Goal: Transaction & Acquisition: Purchase product/service

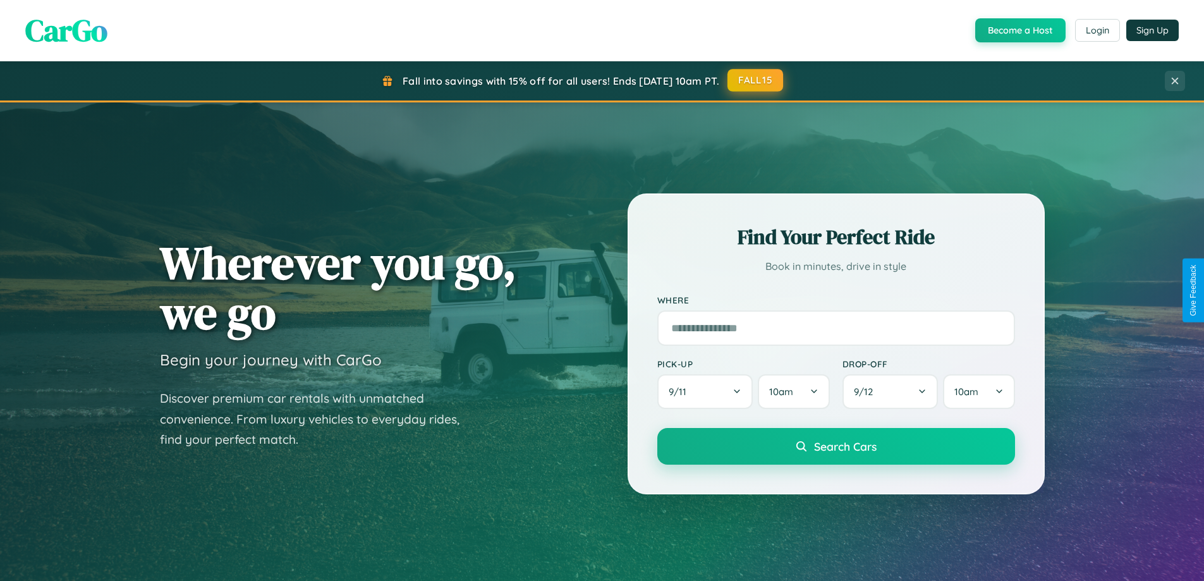
click at [756, 81] on button "FALL15" at bounding box center [756, 80] width 56 height 23
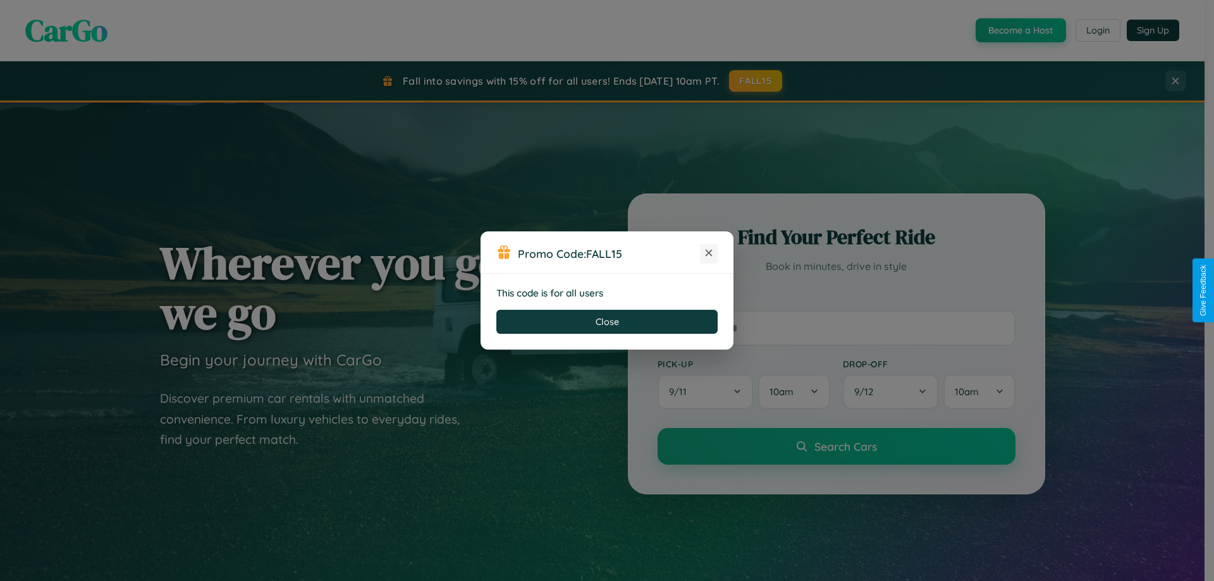
click at [709, 253] on icon at bounding box center [708, 253] width 13 height 13
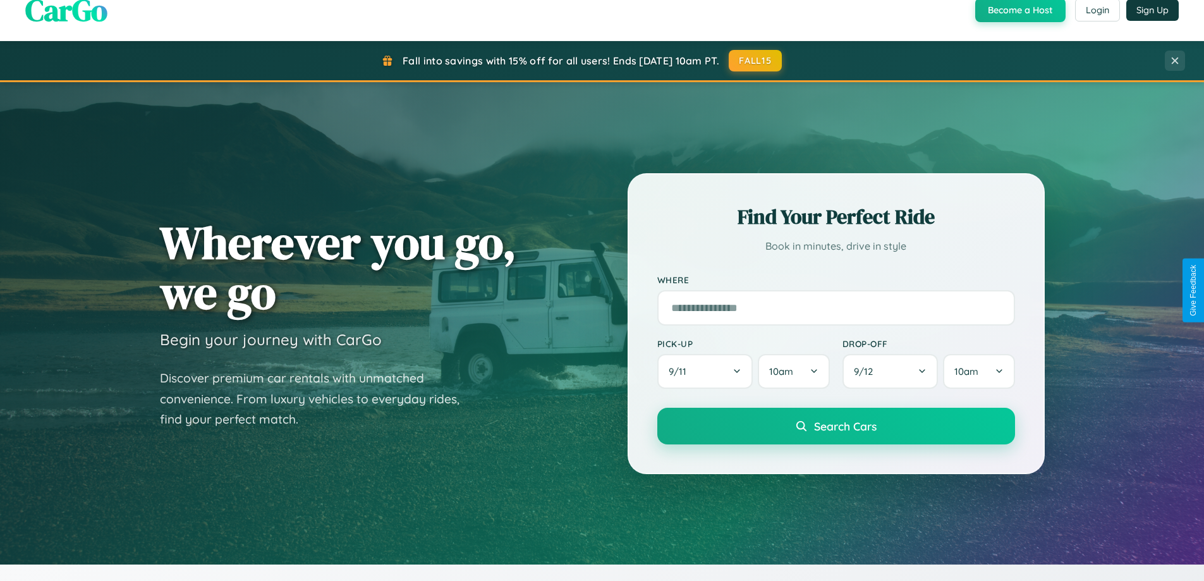
scroll to position [545, 0]
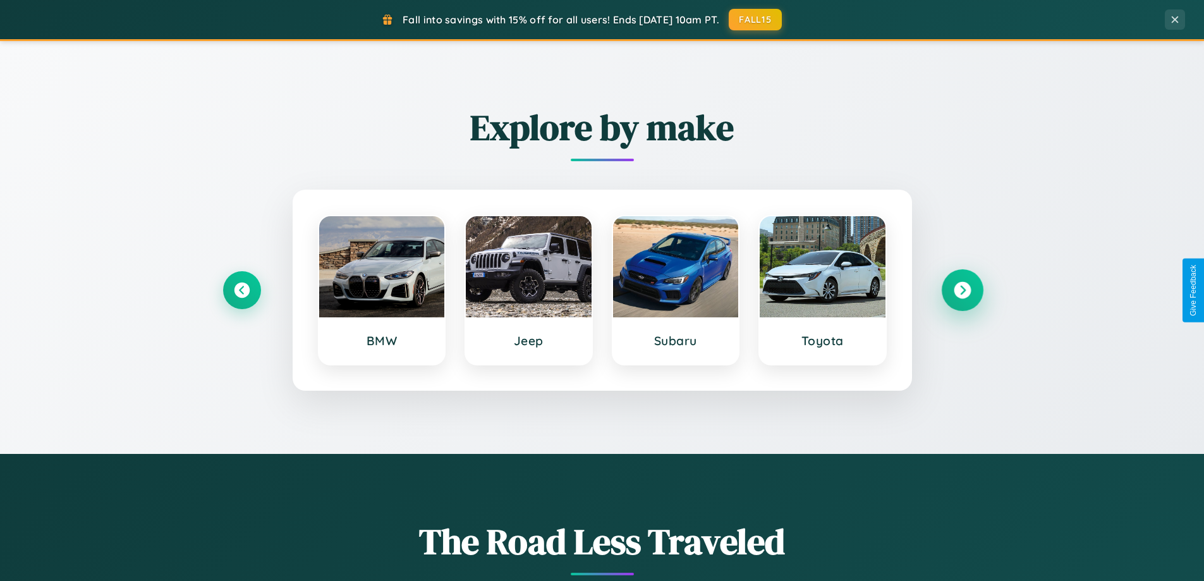
click at [962, 290] on icon at bounding box center [962, 290] width 17 height 17
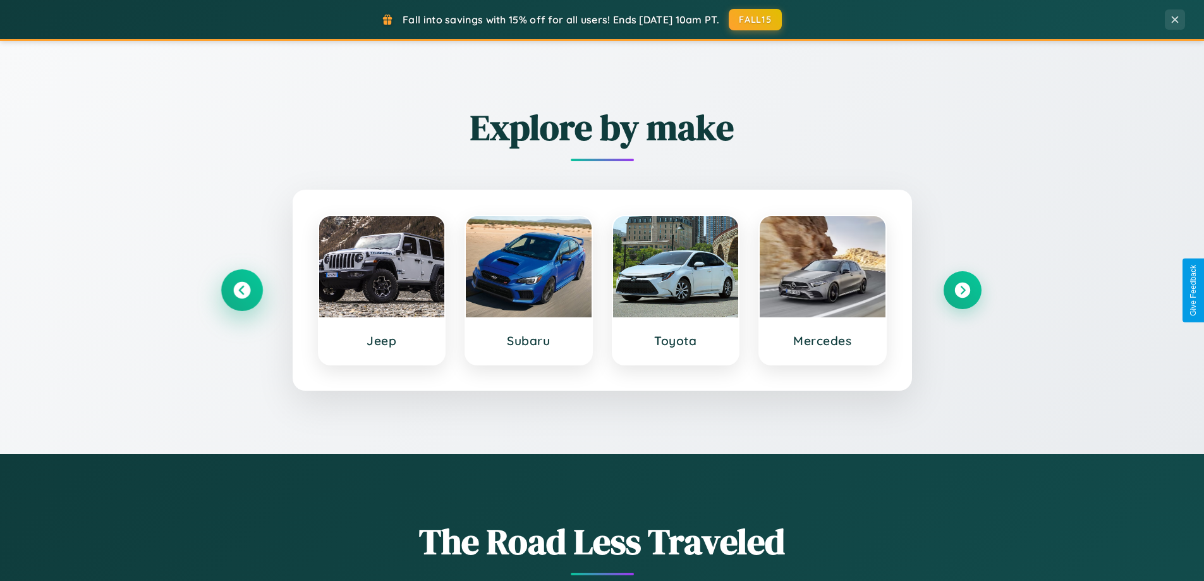
click at [241, 290] on icon at bounding box center [241, 290] width 17 height 17
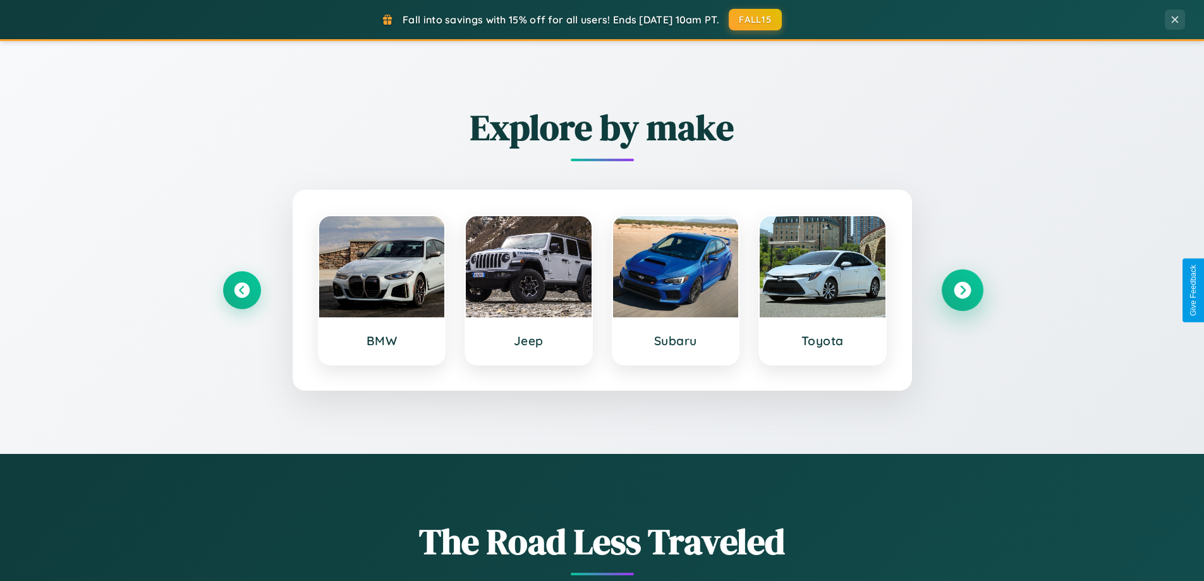
click at [962, 290] on icon at bounding box center [962, 290] width 17 height 17
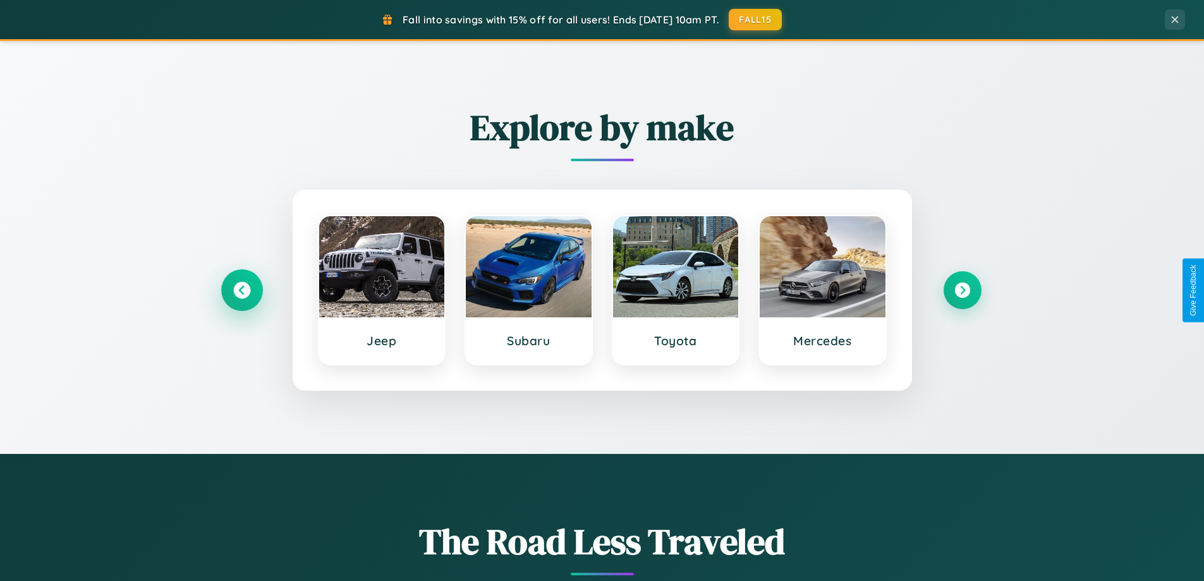
click at [241, 290] on icon at bounding box center [241, 290] width 17 height 17
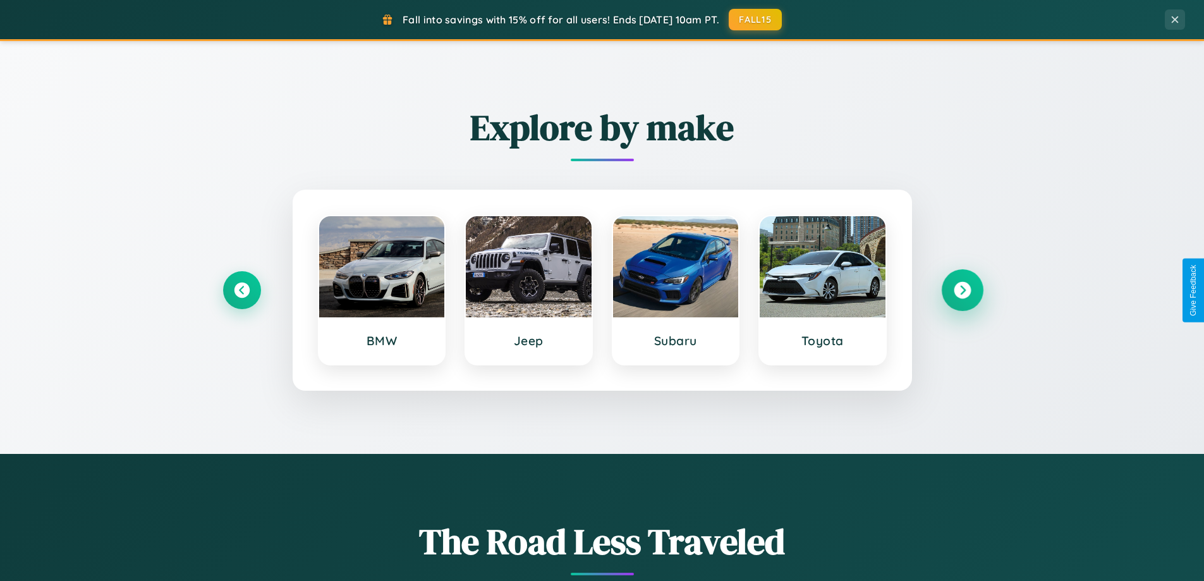
click at [962, 290] on icon at bounding box center [962, 290] width 17 height 17
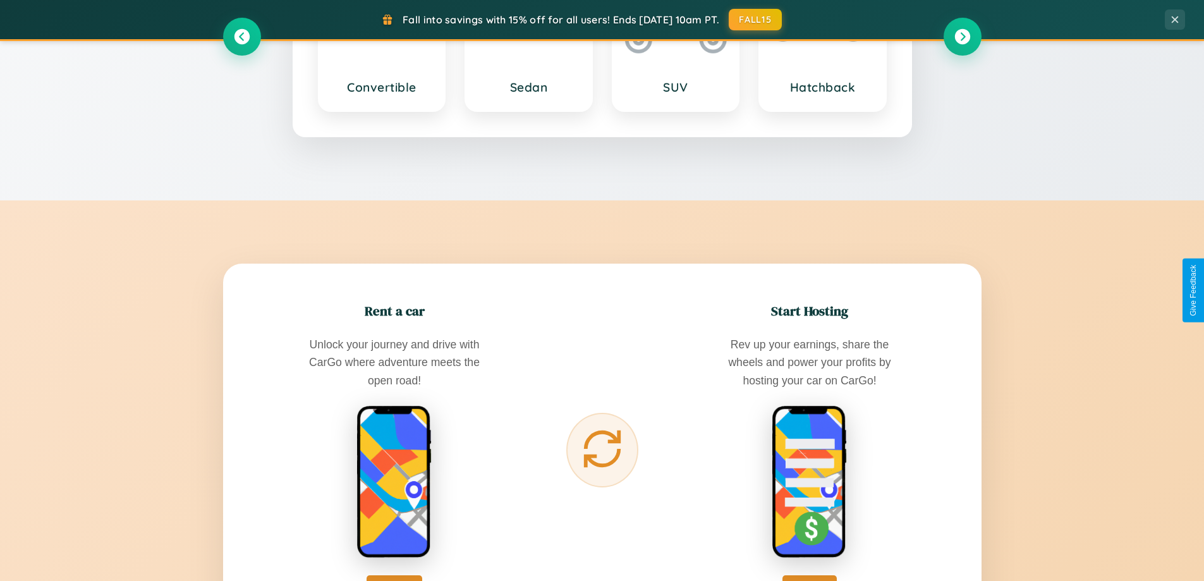
scroll to position [2031, 0]
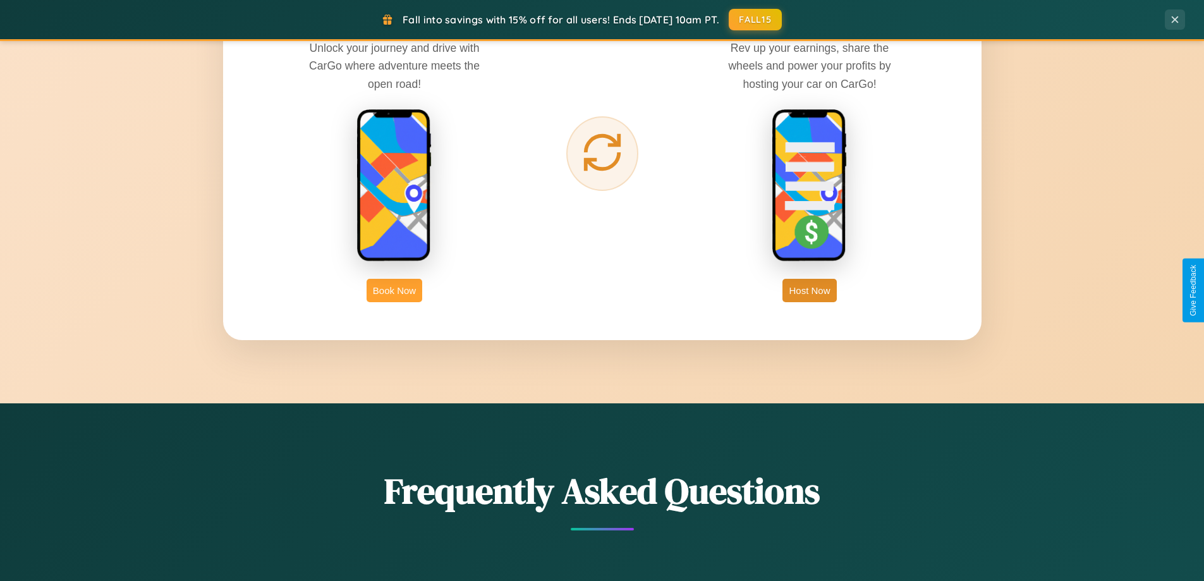
click at [394, 290] on button "Book Now" at bounding box center [395, 290] width 56 height 23
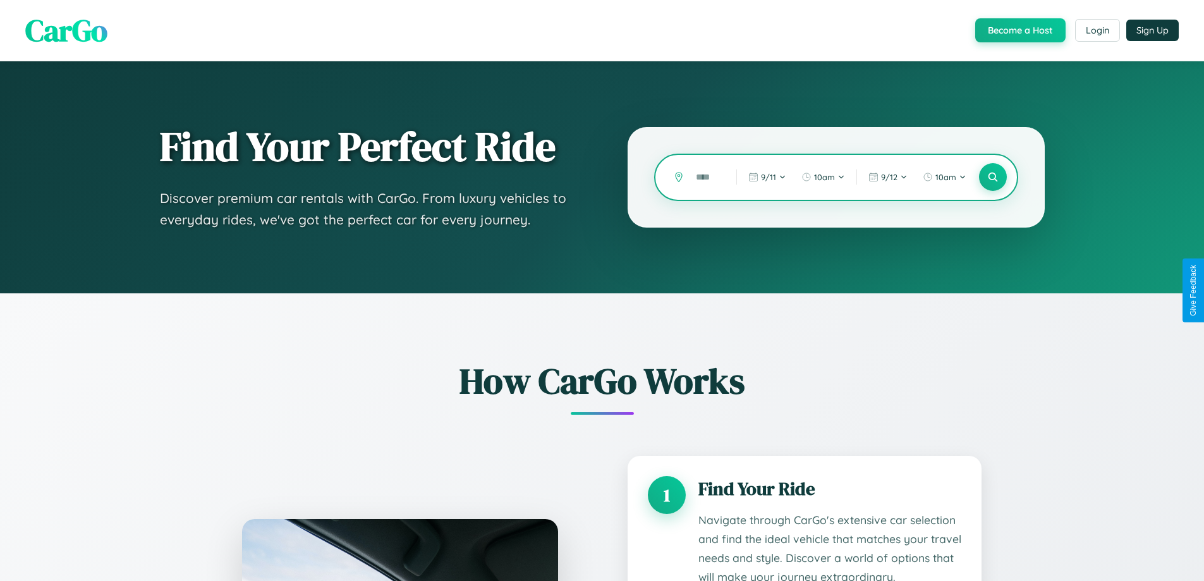
click at [707, 177] on input "text" at bounding box center [707, 177] width 34 height 22
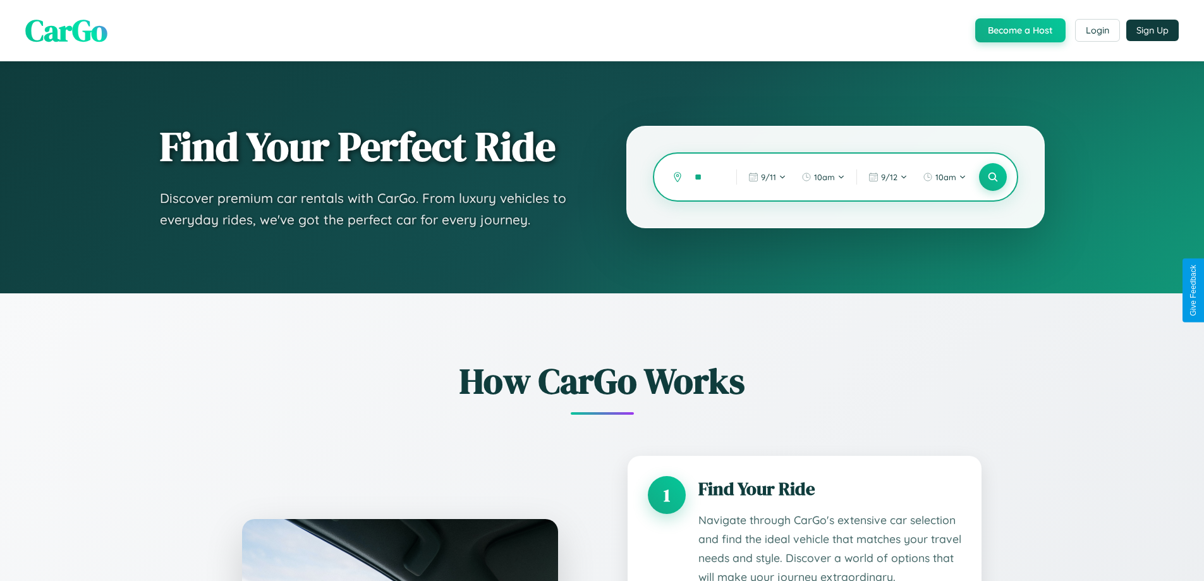
type input "*"
type input "*********"
click at [992, 177] on icon at bounding box center [993, 177] width 12 height 12
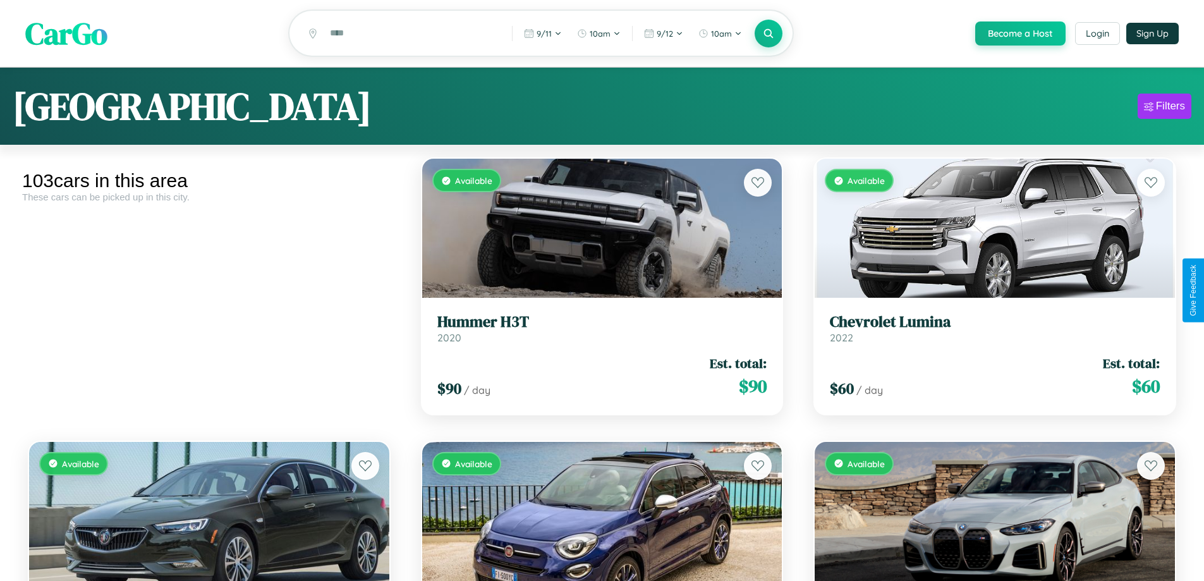
scroll to position [76, 0]
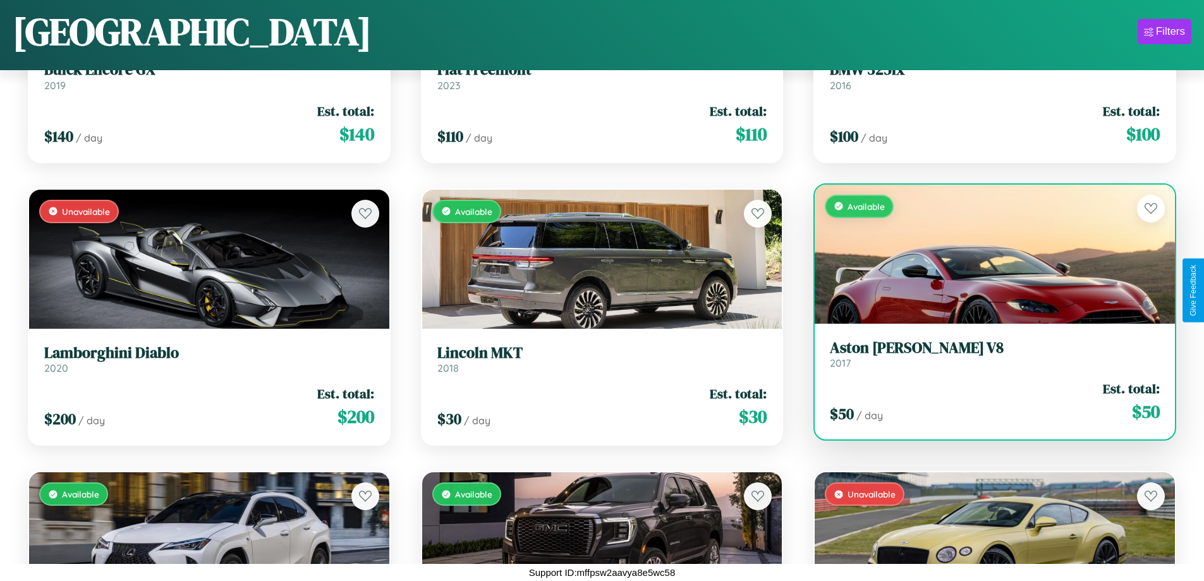
click at [987, 357] on h3 "Aston Martin V8" at bounding box center [995, 348] width 330 height 18
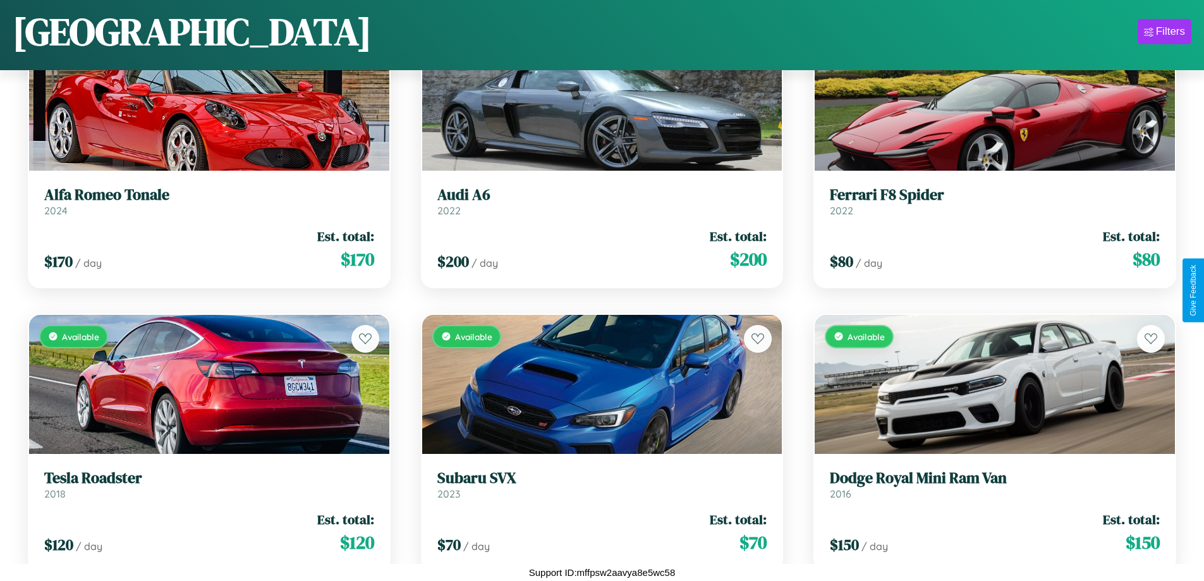
scroll to position [5556, 0]
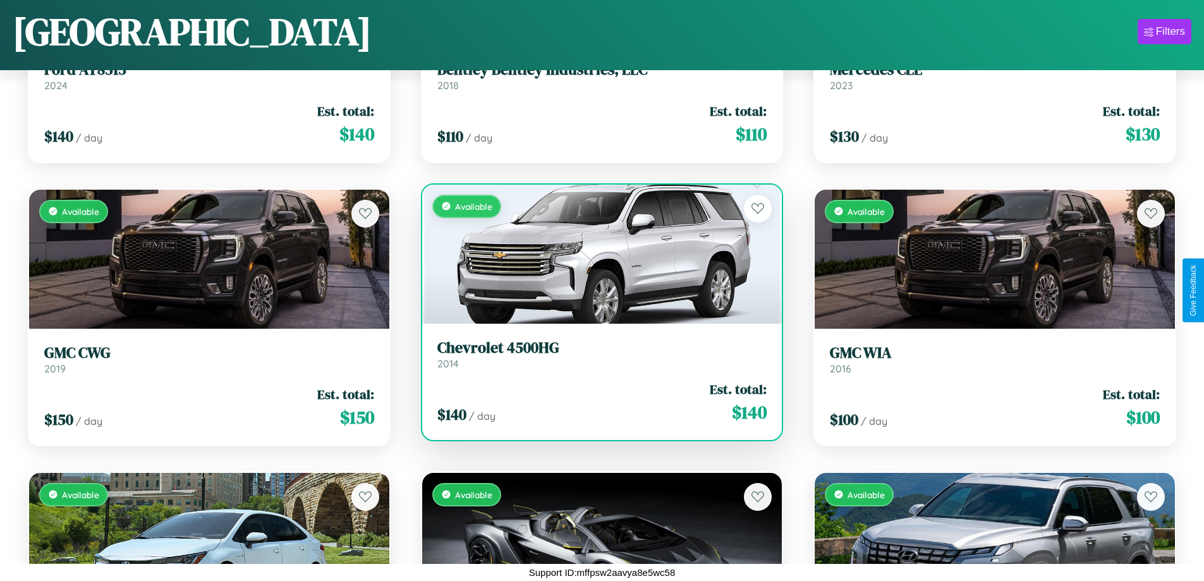
click at [597, 354] on h3 "Chevrolet 4500HG" at bounding box center [602, 348] width 330 height 18
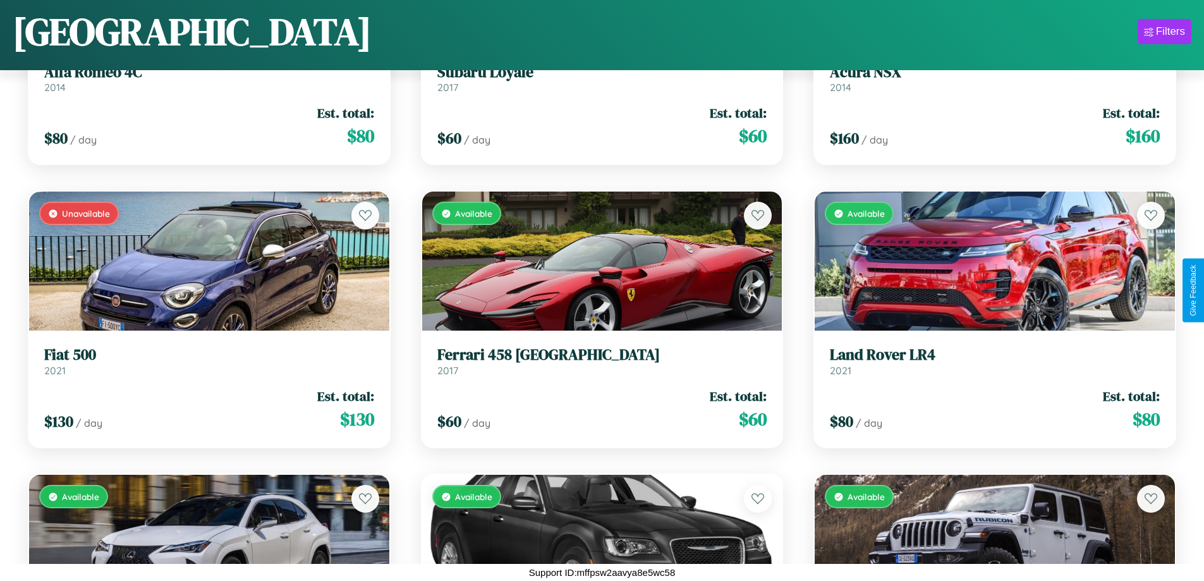
scroll to position [7820, 0]
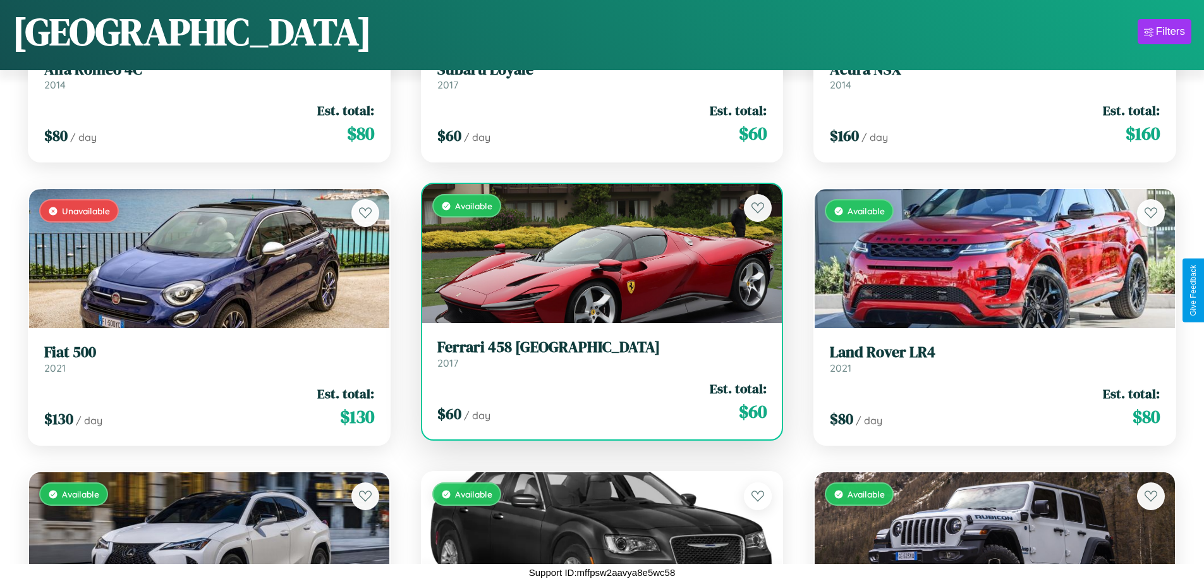
click at [597, 353] on h3 "Ferrari 458 Italia" at bounding box center [602, 347] width 330 height 18
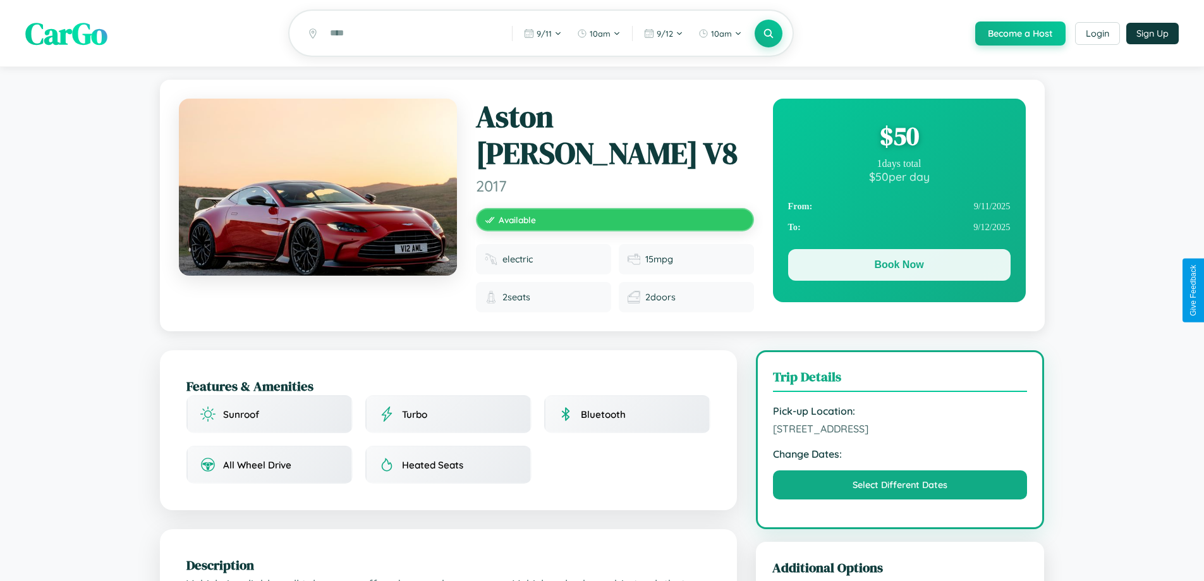
click at [899, 267] on button "Book Now" at bounding box center [899, 265] width 222 height 32
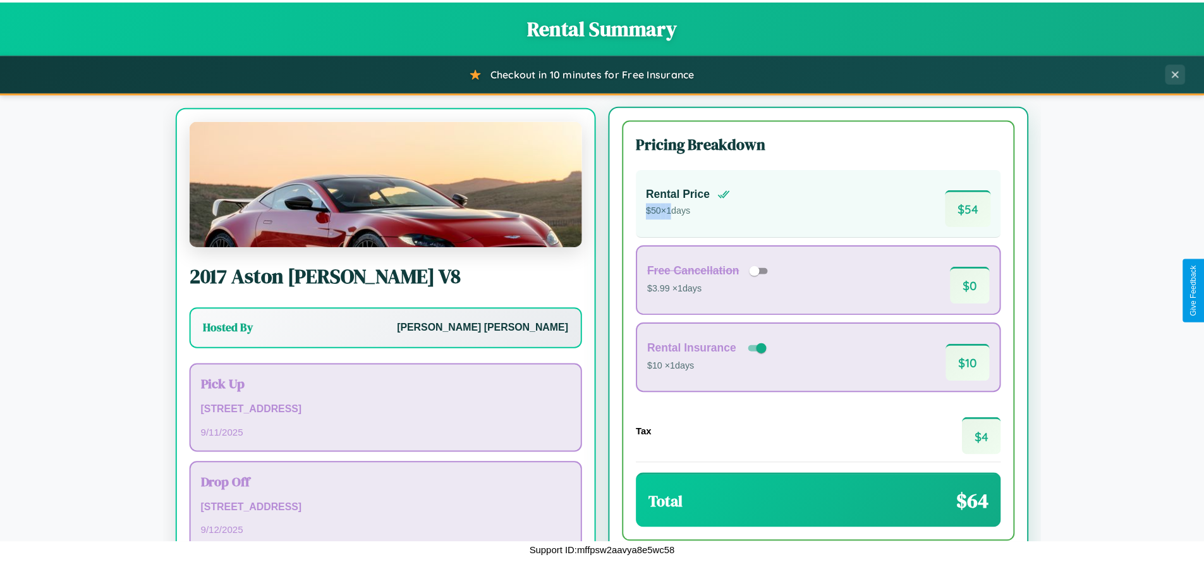
scroll to position [59, 0]
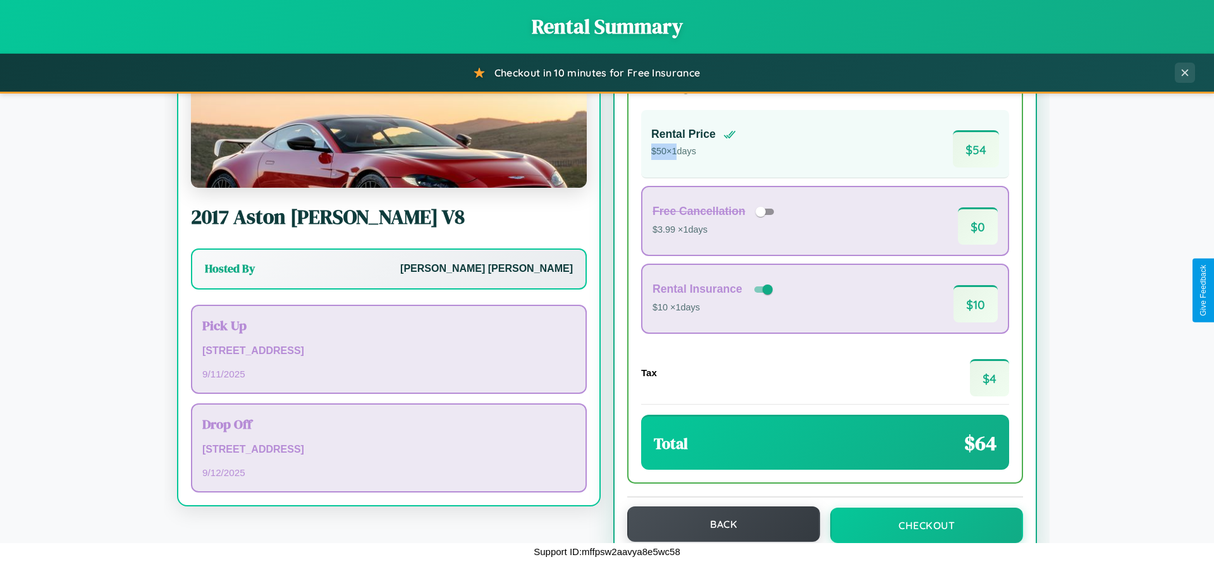
click at [717, 524] on button "Back" at bounding box center [723, 523] width 193 height 35
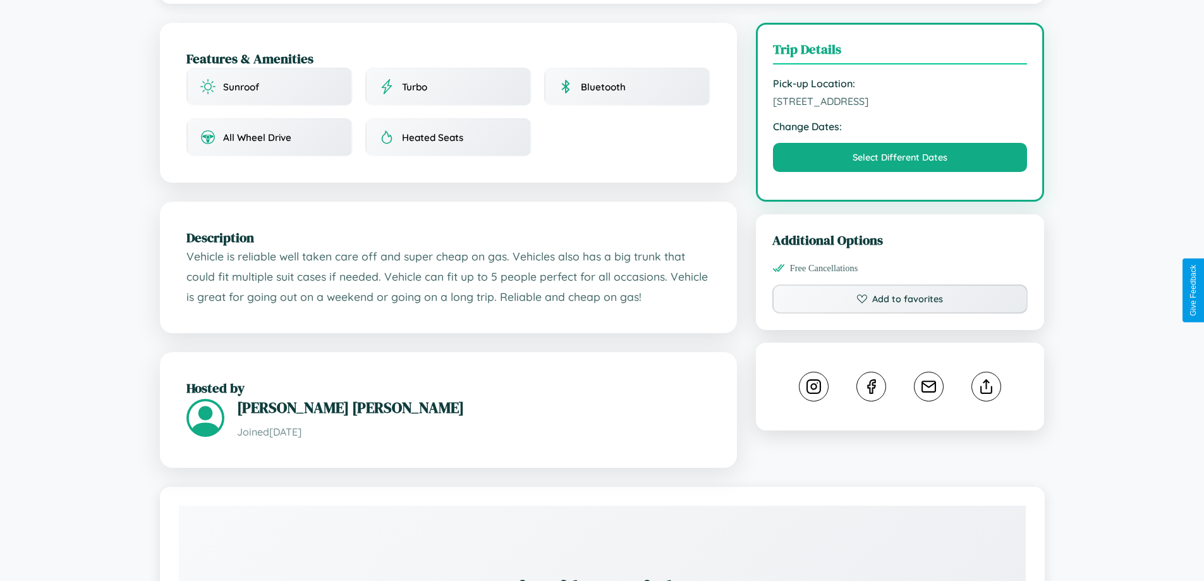
scroll to position [328, 0]
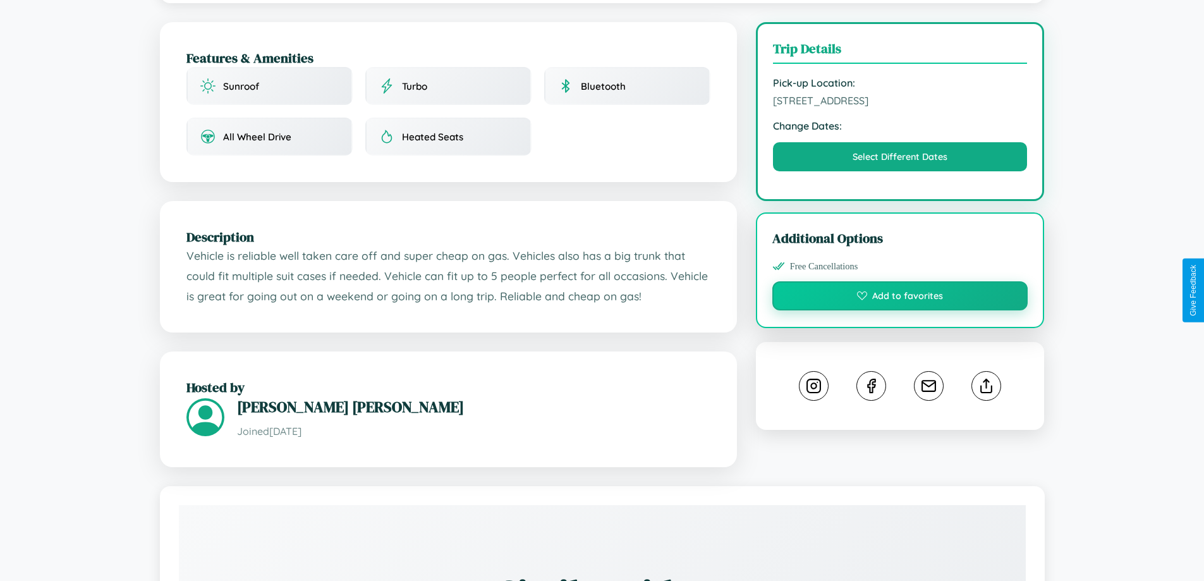
click at [900, 288] on button "Add to favorites" at bounding box center [900, 295] width 256 height 29
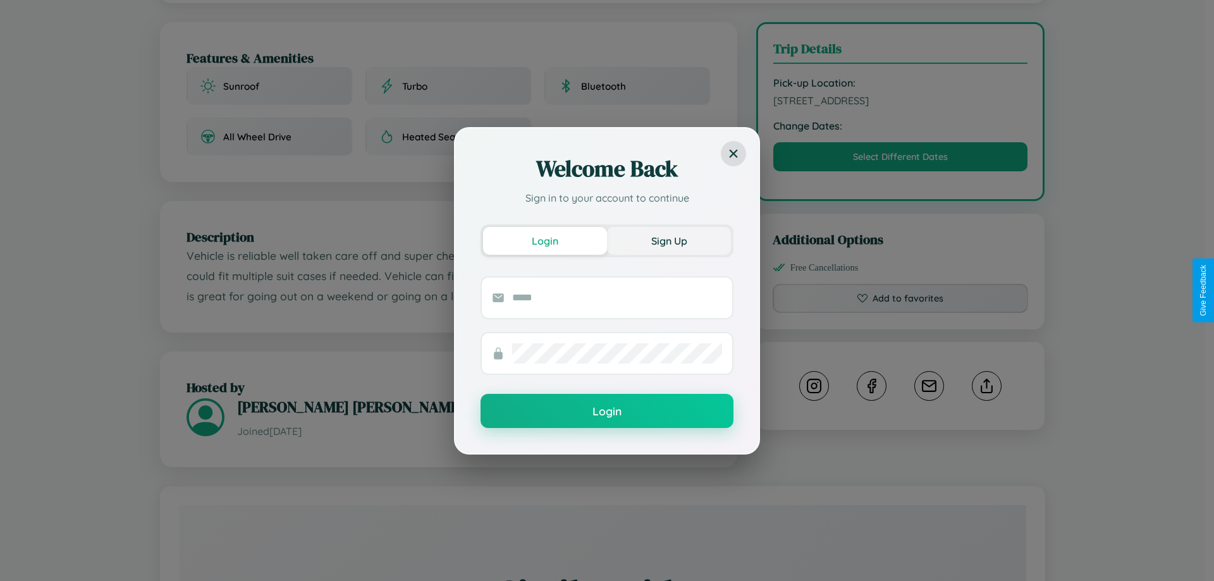
click at [669, 240] on button "Sign Up" at bounding box center [669, 241] width 124 height 28
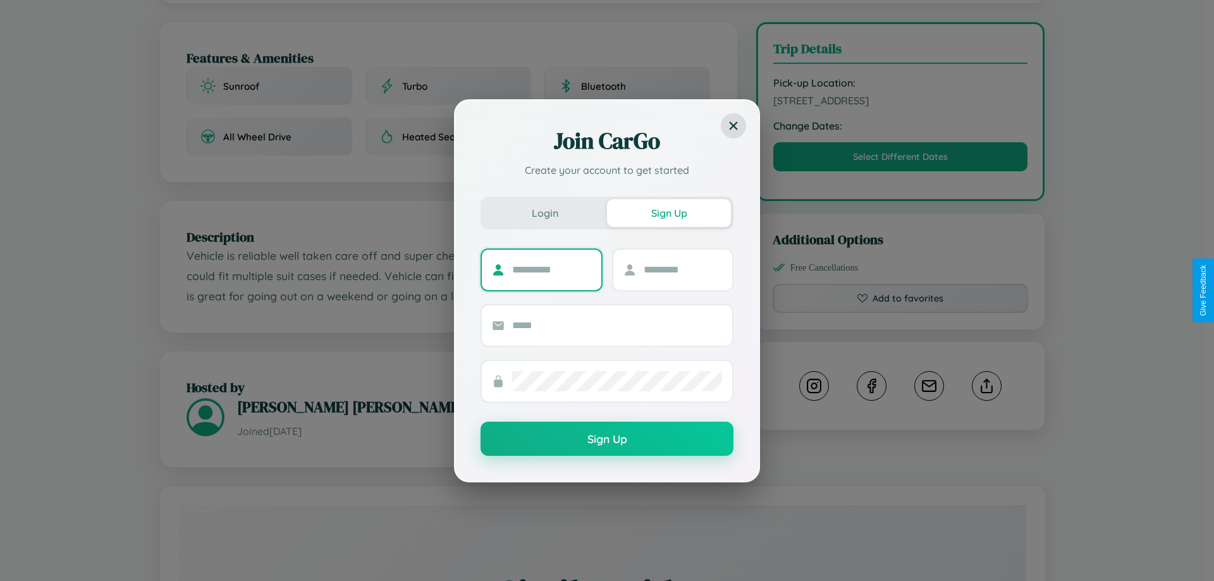
click at [551, 269] on input "text" at bounding box center [551, 270] width 79 height 20
type input "******"
click at [682, 269] on input "text" at bounding box center [682, 270] width 79 height 20
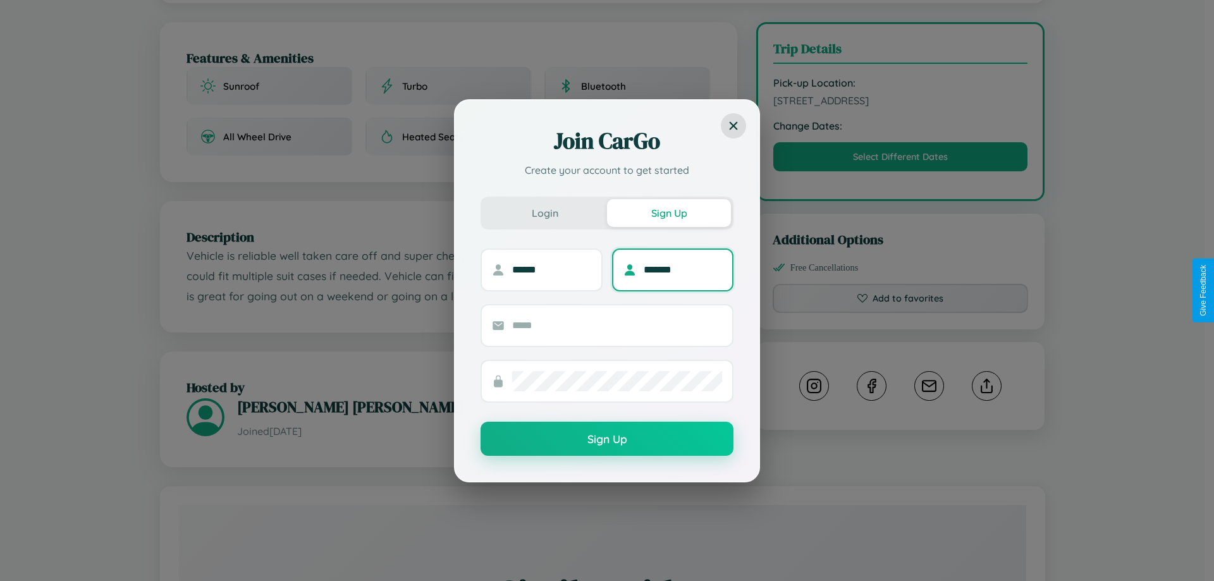
type input "*******"
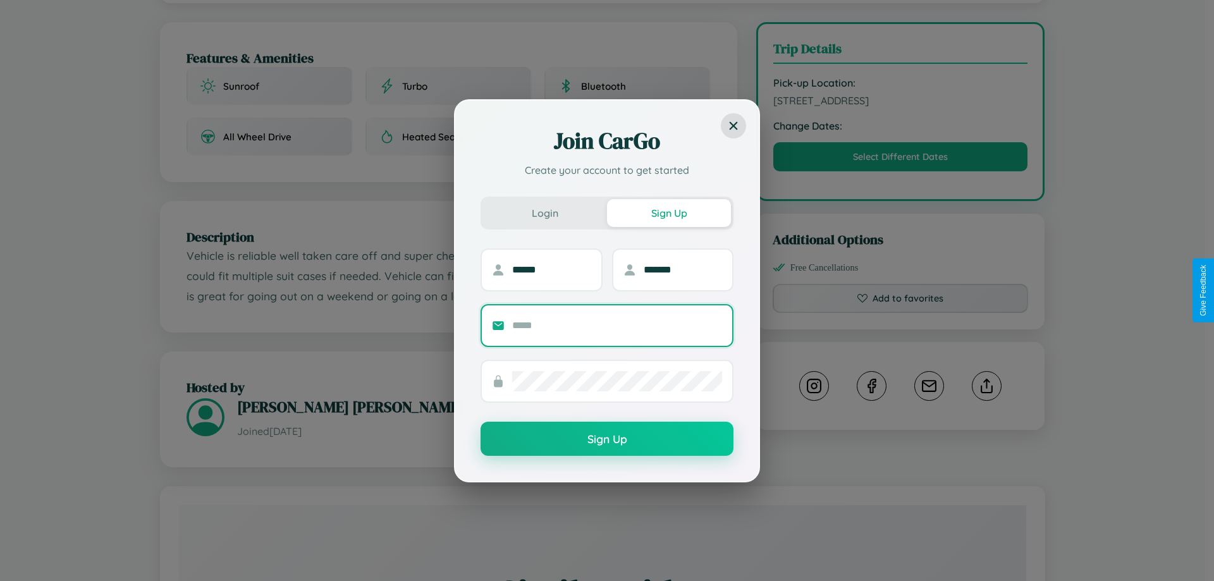
click at [617, 325] on input "text" at bounding box center [617, 325] width 210 height 20
type input "**********"
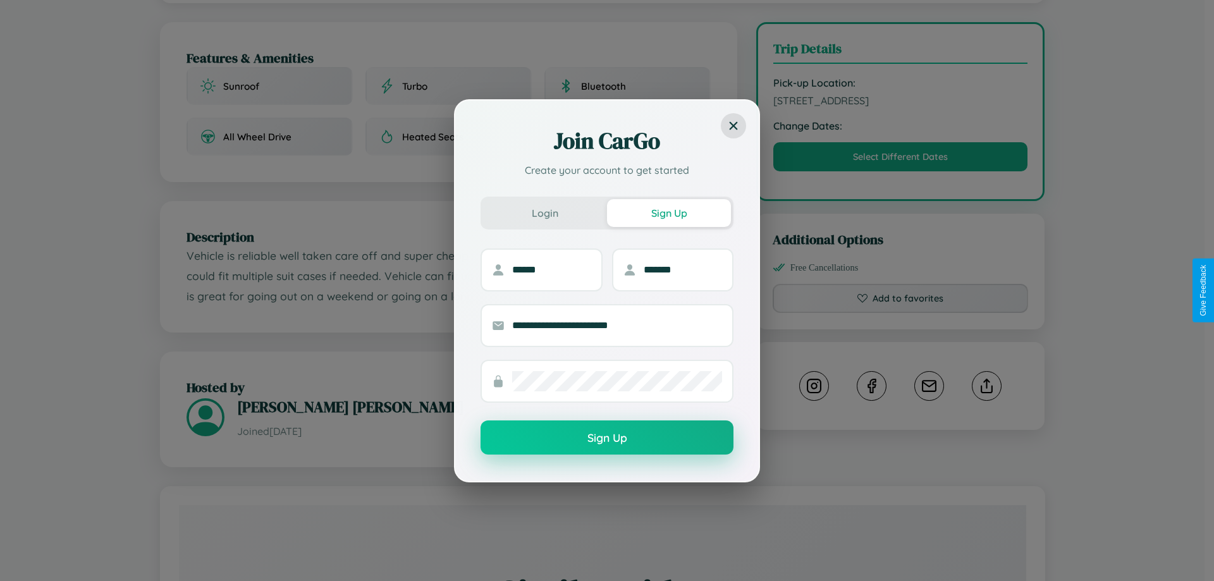
click at [607, 438] on button "Sign Up" at bounding box center [606, 437] width 253 height 34
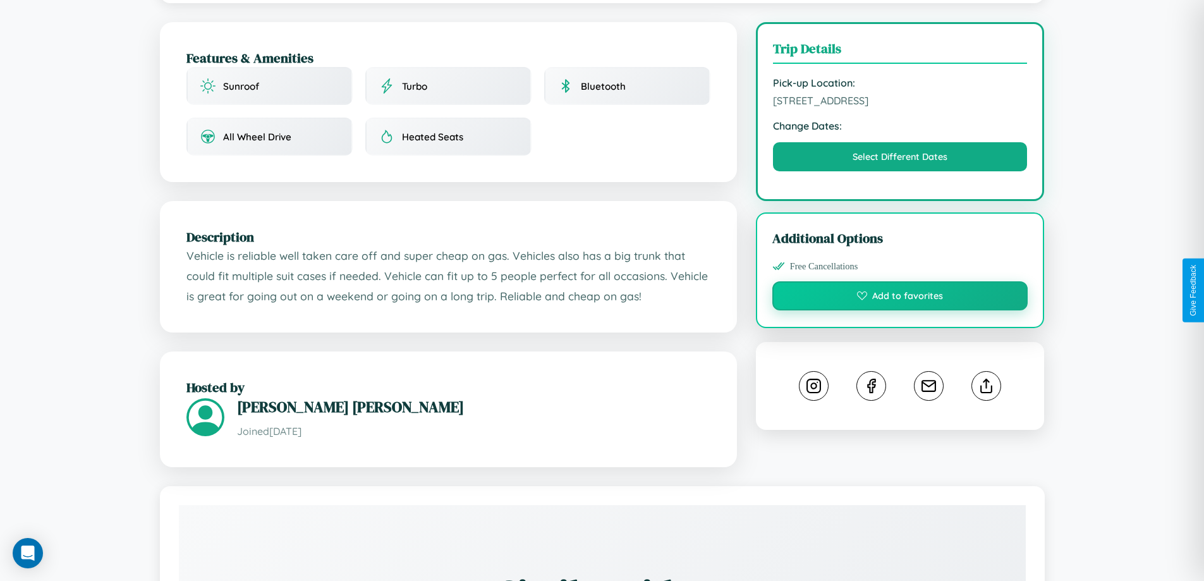
click at [900, 290] on button "Add to favorites" at bounding box center [900, 295] width 256 height 29
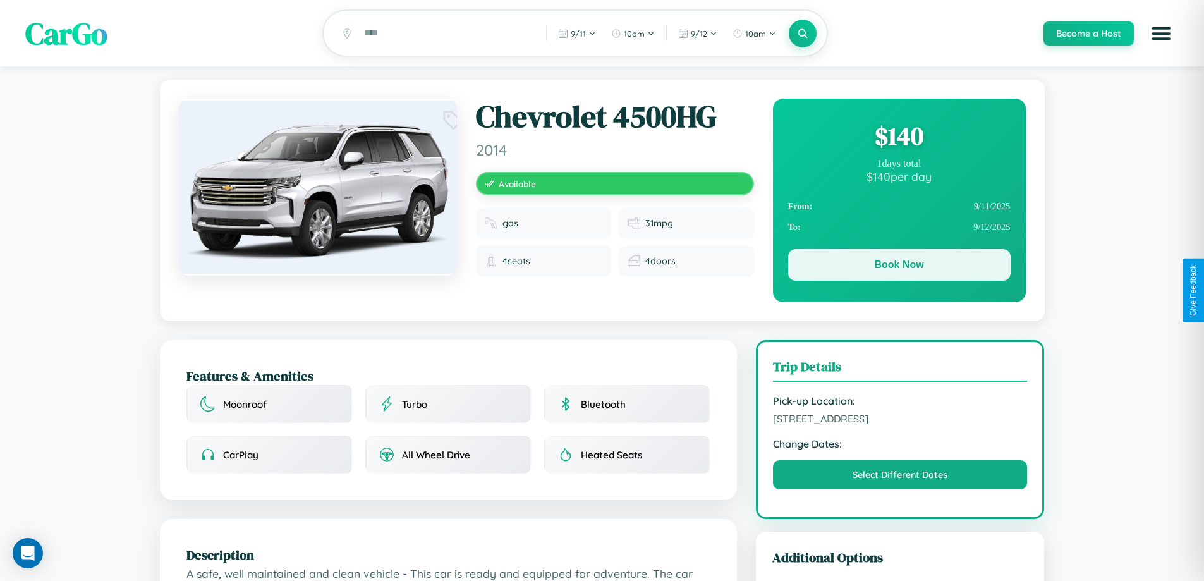
click at [899, 267] on button "Book Now" at bounding box center [899, 265] width 222 height 32
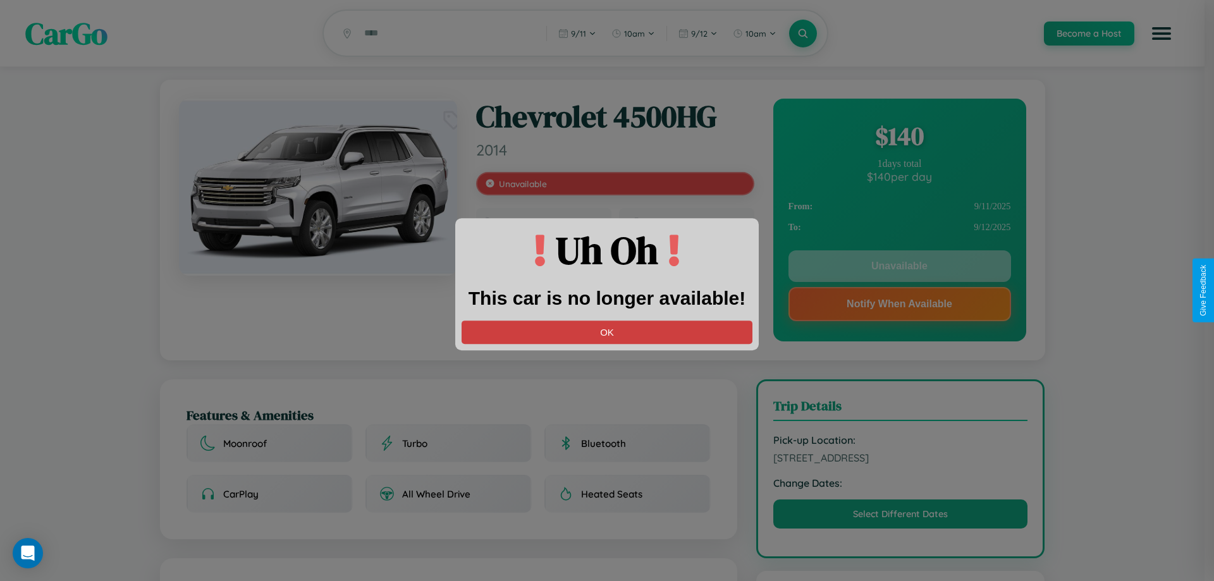
click at [607, 332] on button "OK" at bounding box center [606, 331] width 291 height 23
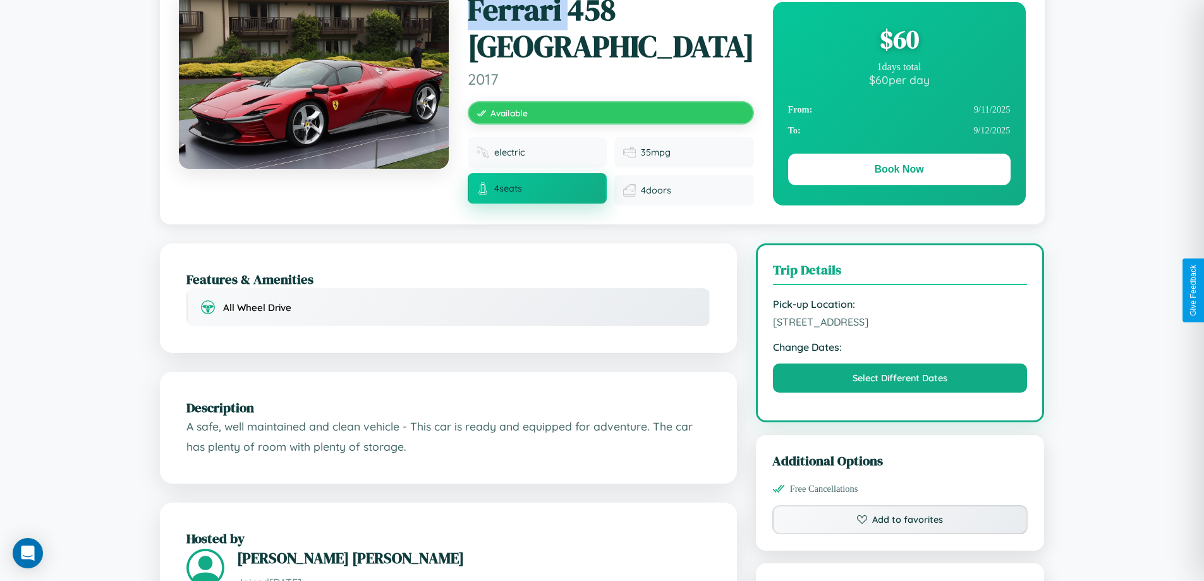
scroll to position [415, 0]
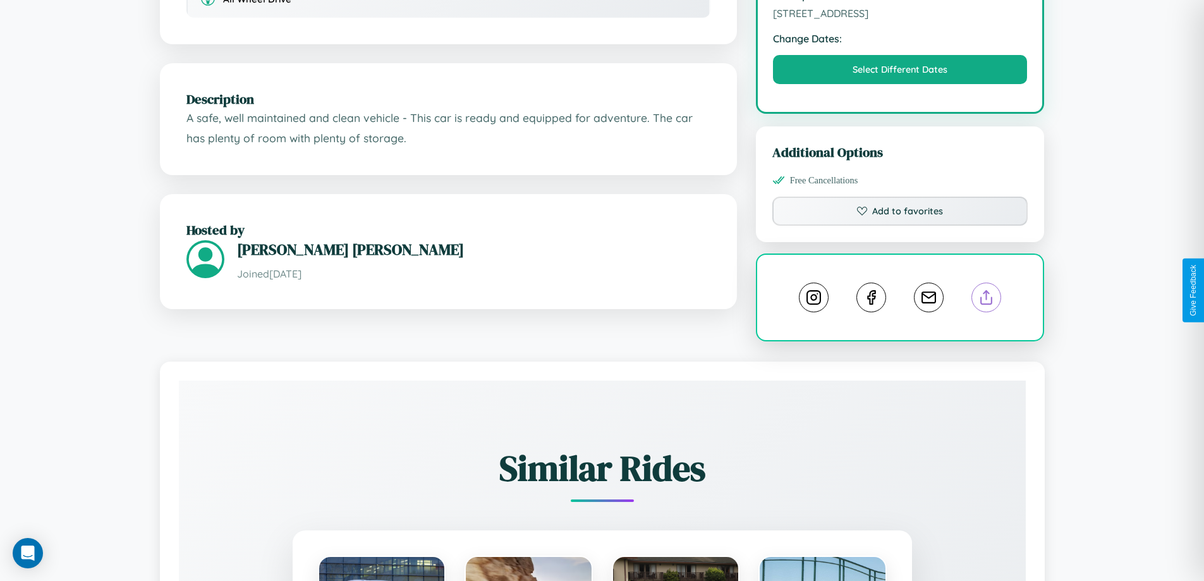
click at [987, 291] on line at bounding box center [987, 295] width 0 height 9
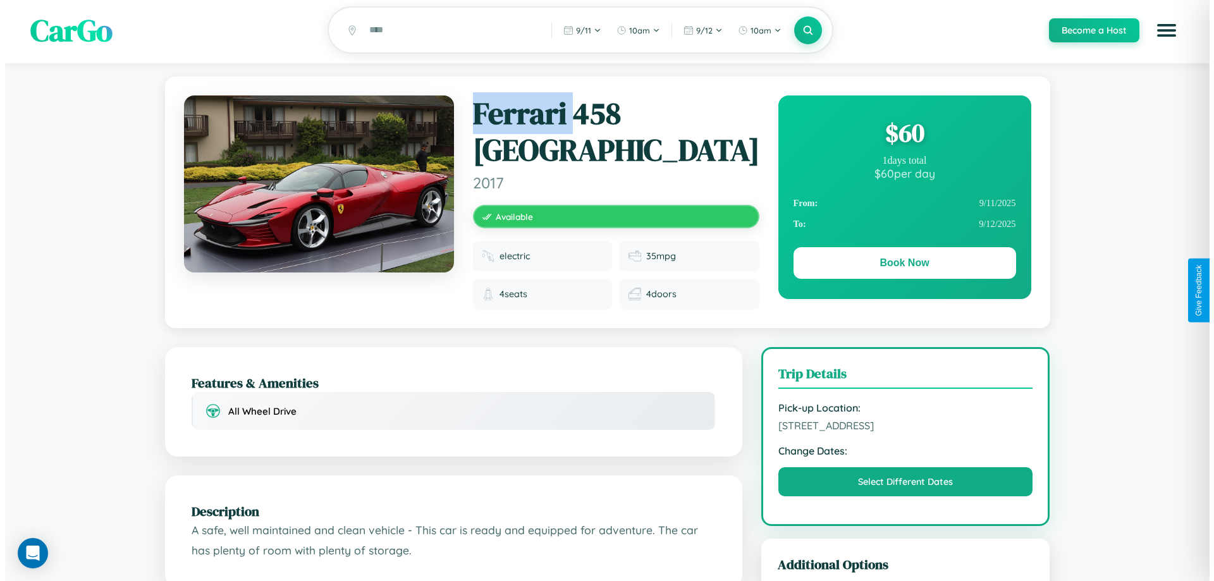
scroll to position [0, 0]
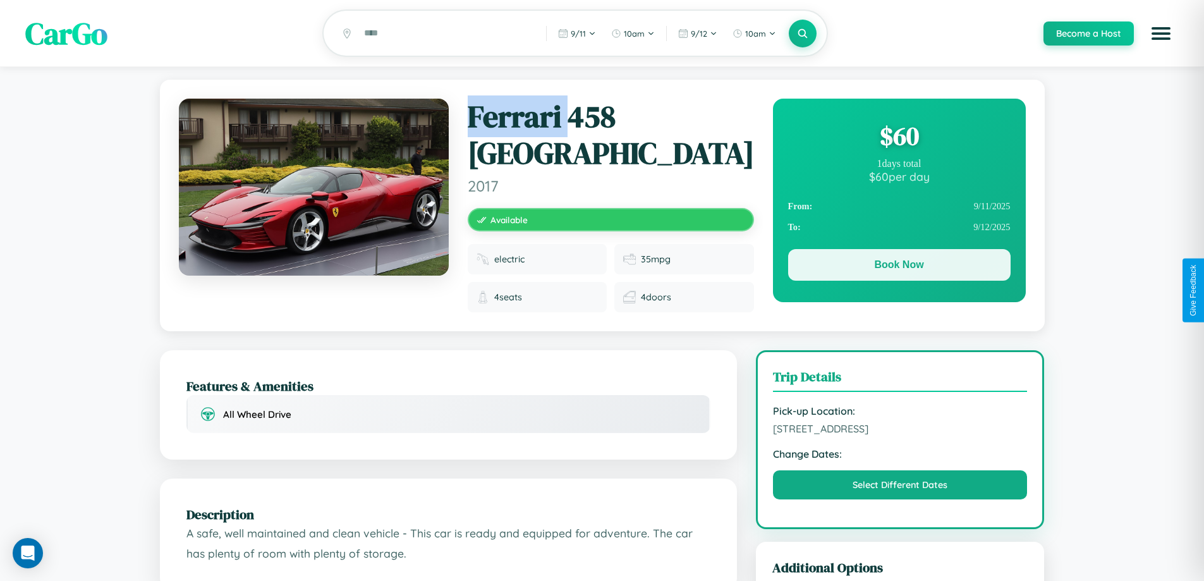
click at [899, 267] on button "Book Now" at bounding box center [899, 265] width 222 height 32
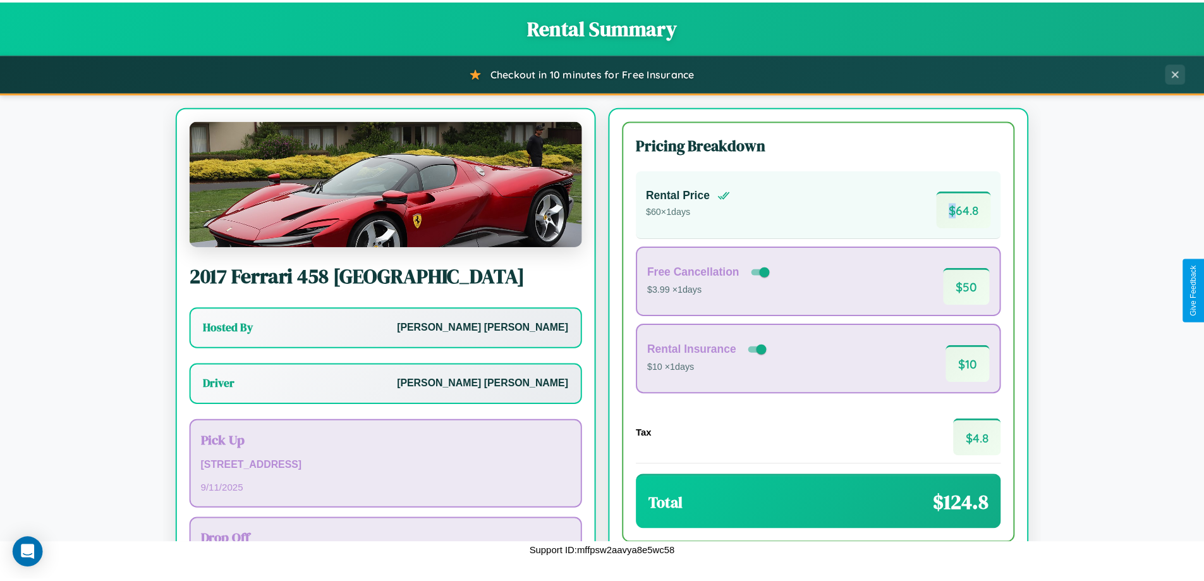
scroll to position [91, 0]
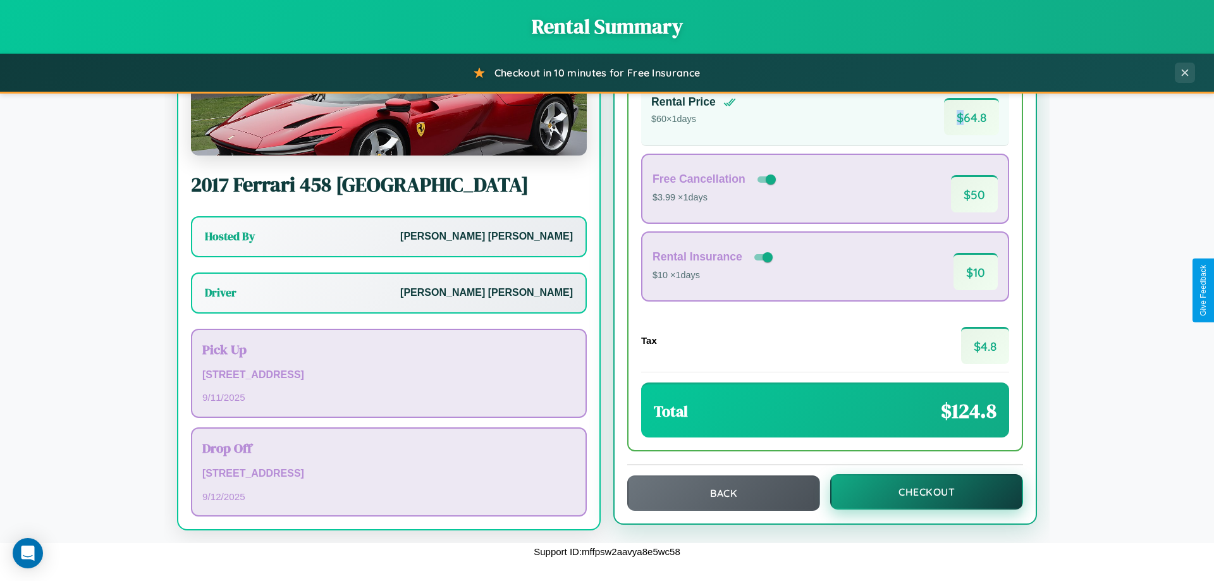
click at [918, 492] on button "Checkout" at bounding box center [926, 491] width 193 height 35
